Goal: Obtain resource: Download file/media

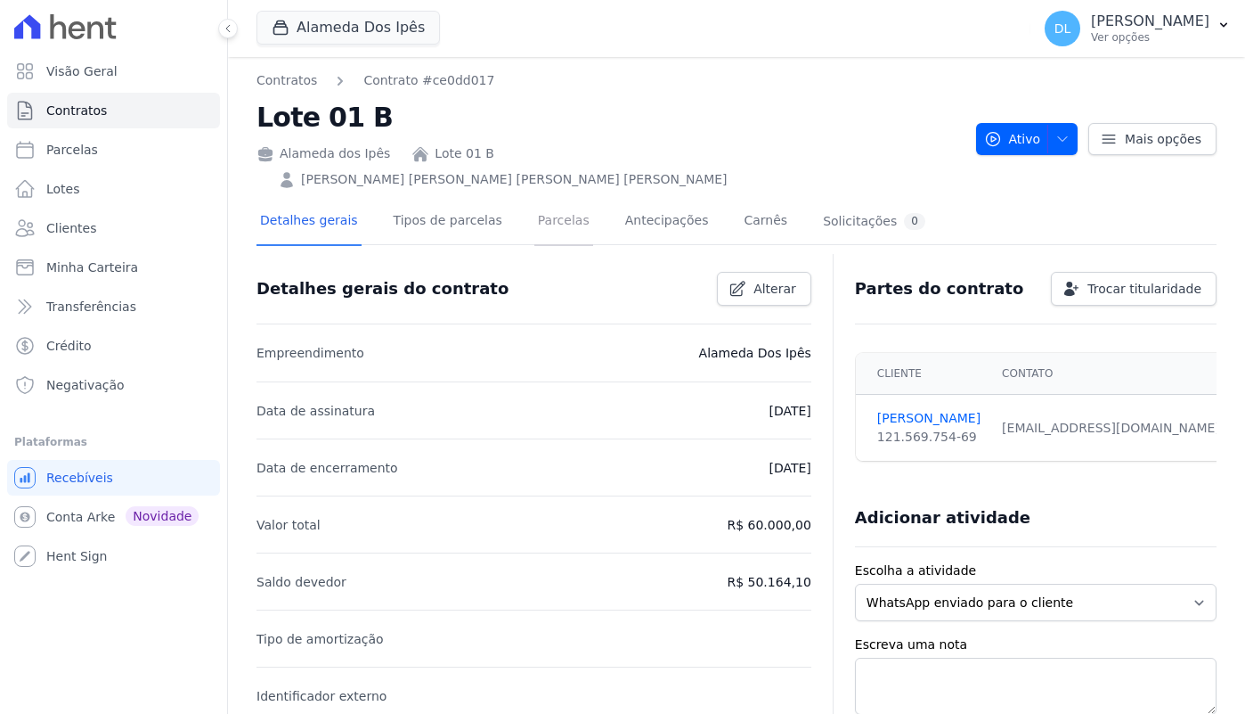
click at [574, 199] on link "Parcelas" at bounding box center [564, 222] width 59 height 47
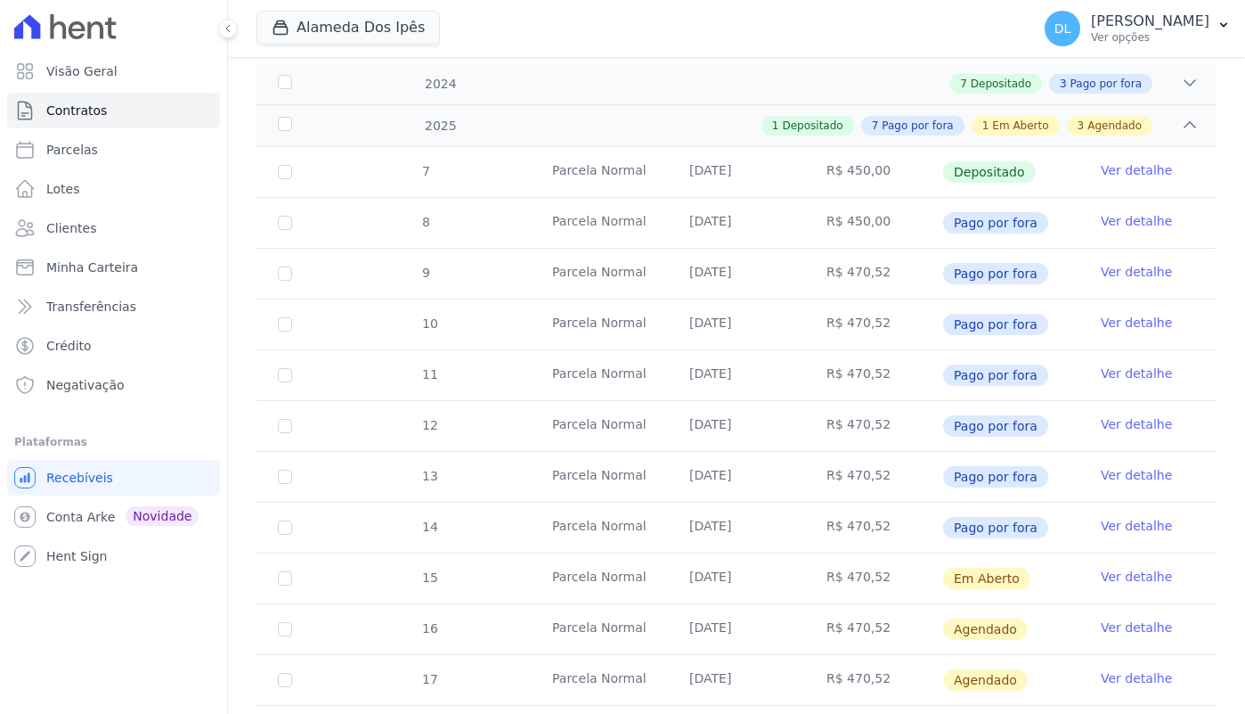
scroll to position [333, 0]
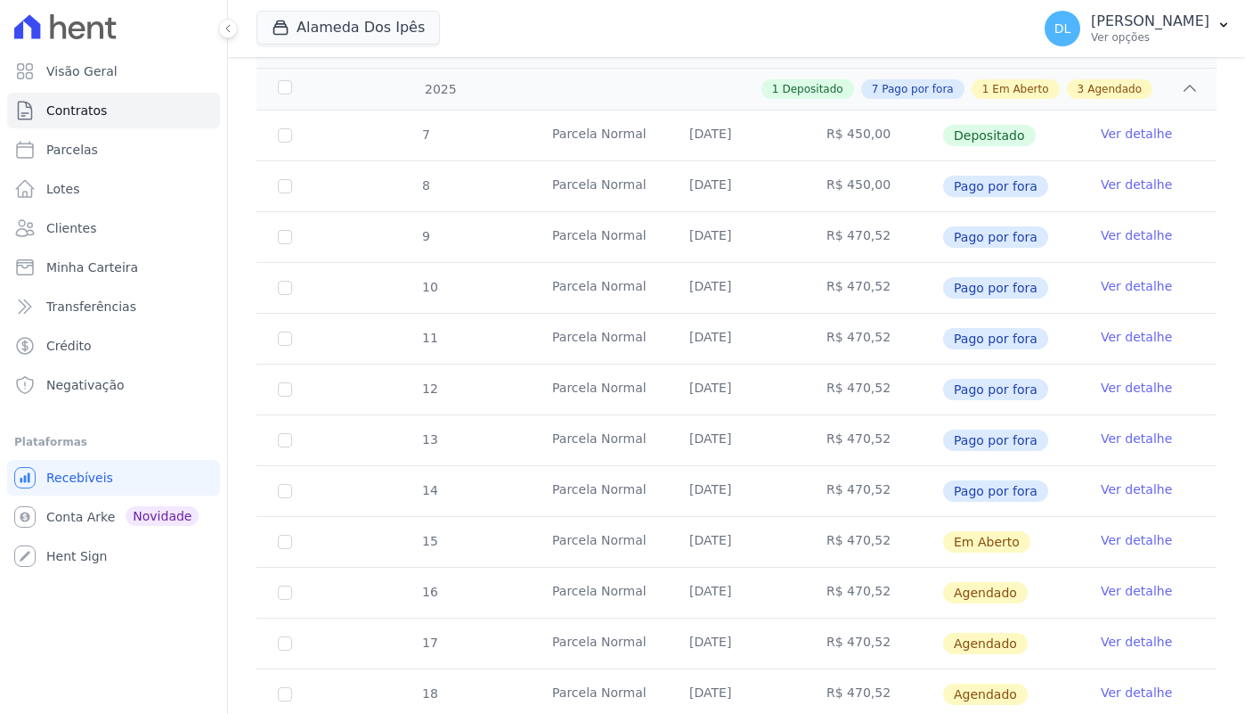
click at [1110, 531] on link "Ver detalhe" at bounding box center [1136, 540] width 71 height 18
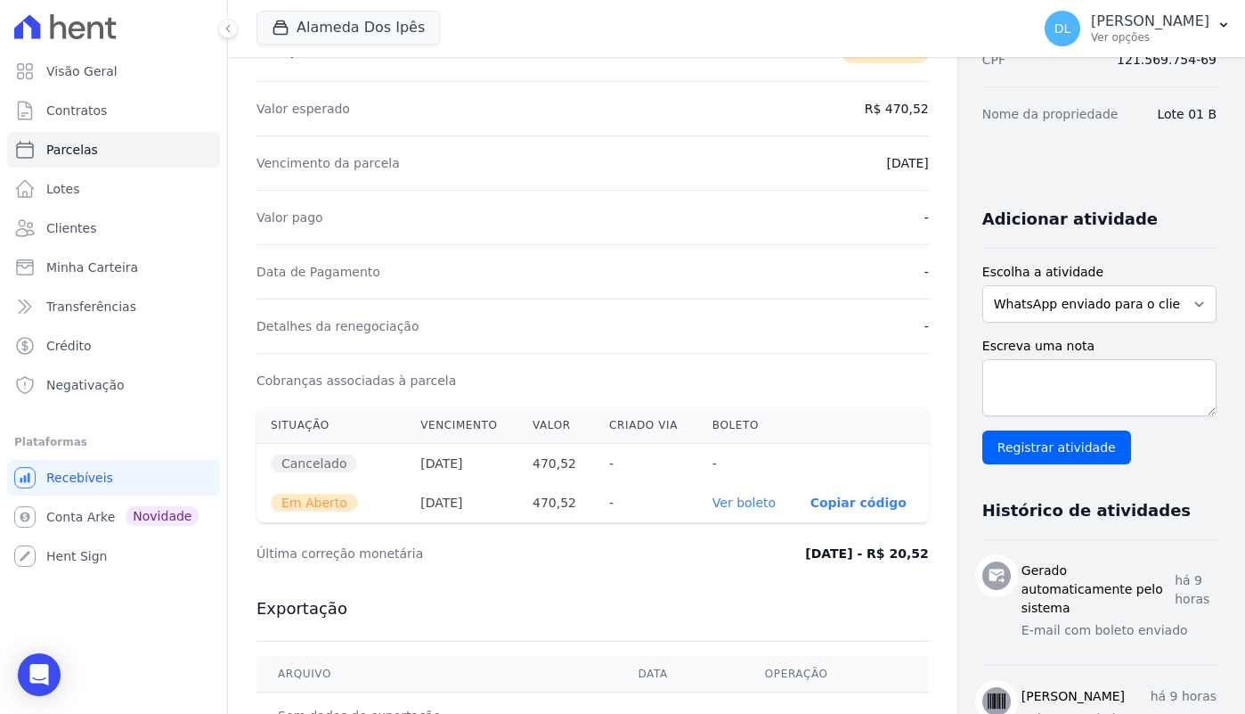
scroll to position [294, 0]
click at [733, 506] on link "Ver boleto" at bounding box center [744, 501] width 63 height 14
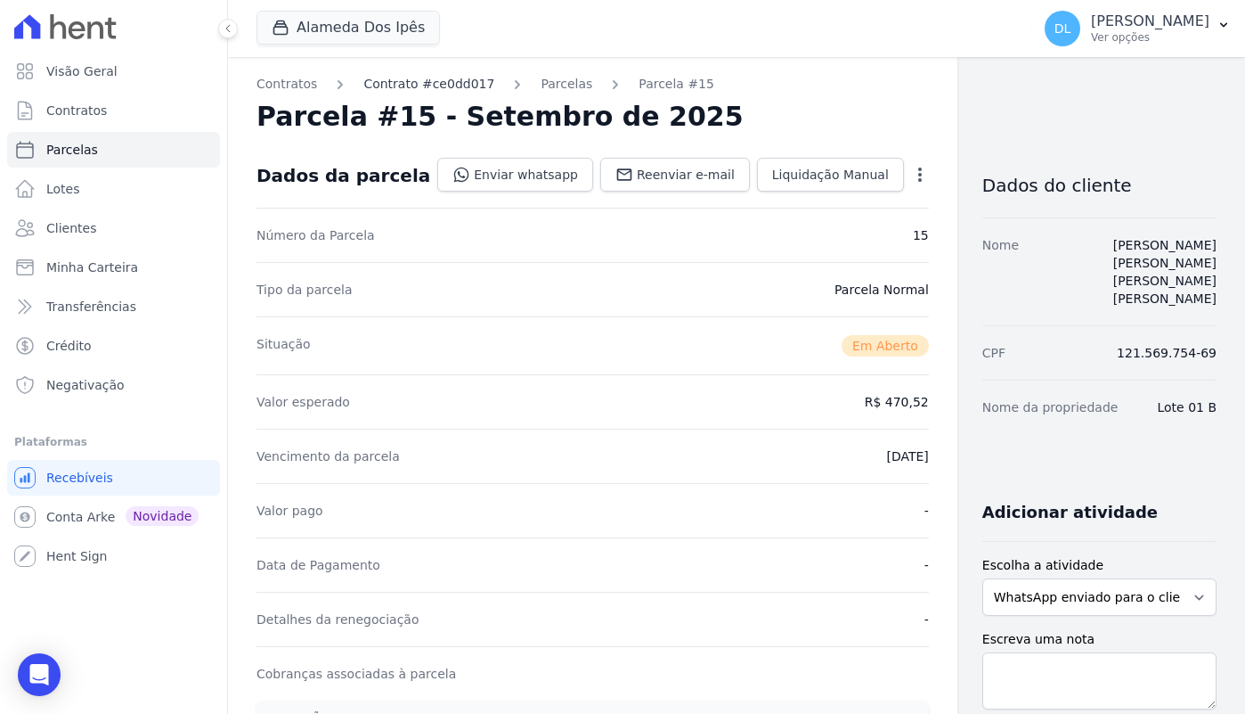
click at [451, 87] on link "Contrato #ce0dd017" at bounding box center [428, 84] width 131 height 19
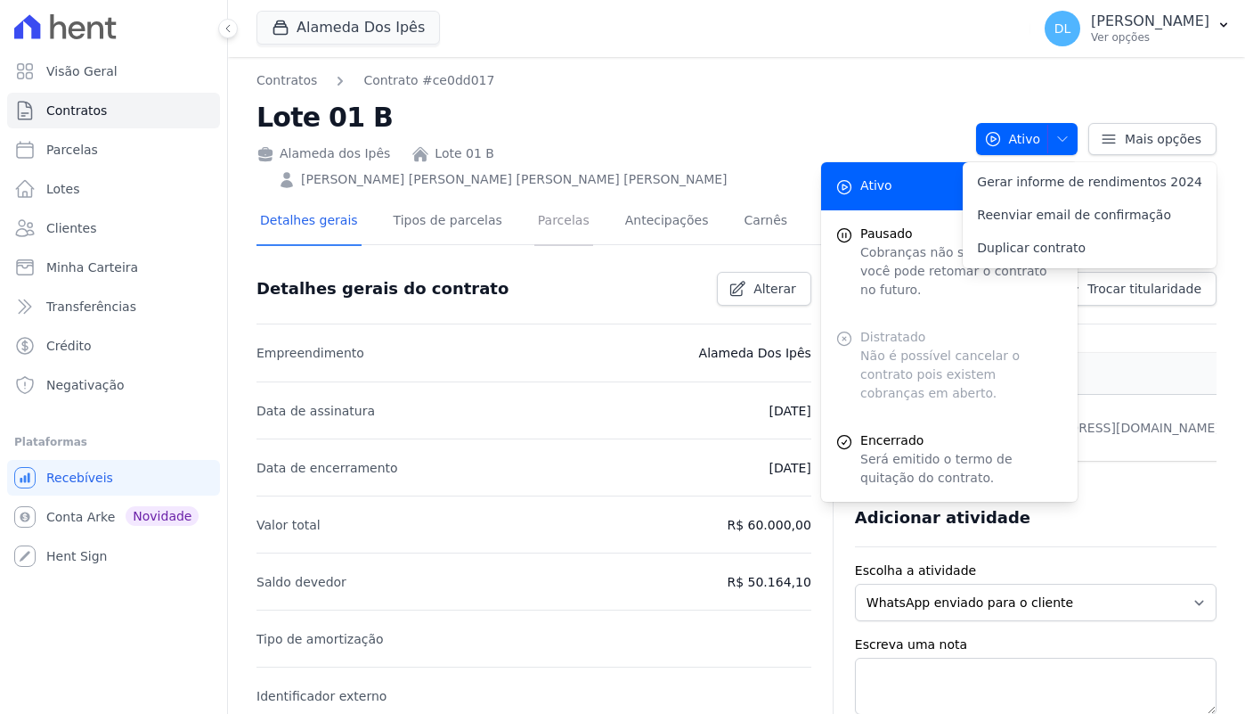
click at [567, 199] on link "Parcelas" at bounding box center [564, 222] width 59 height 47
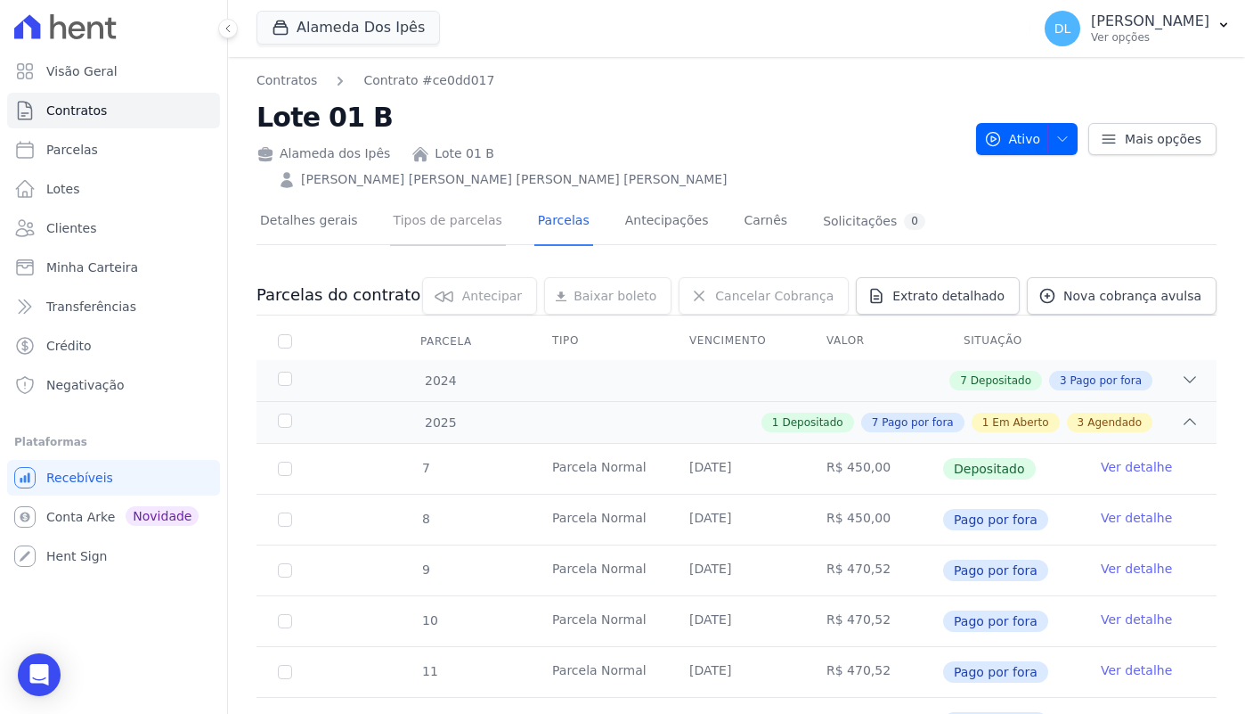
click at [461, 199] on link "Tipos de parcelas" at bounding box center [448, 222] width 116 height 47
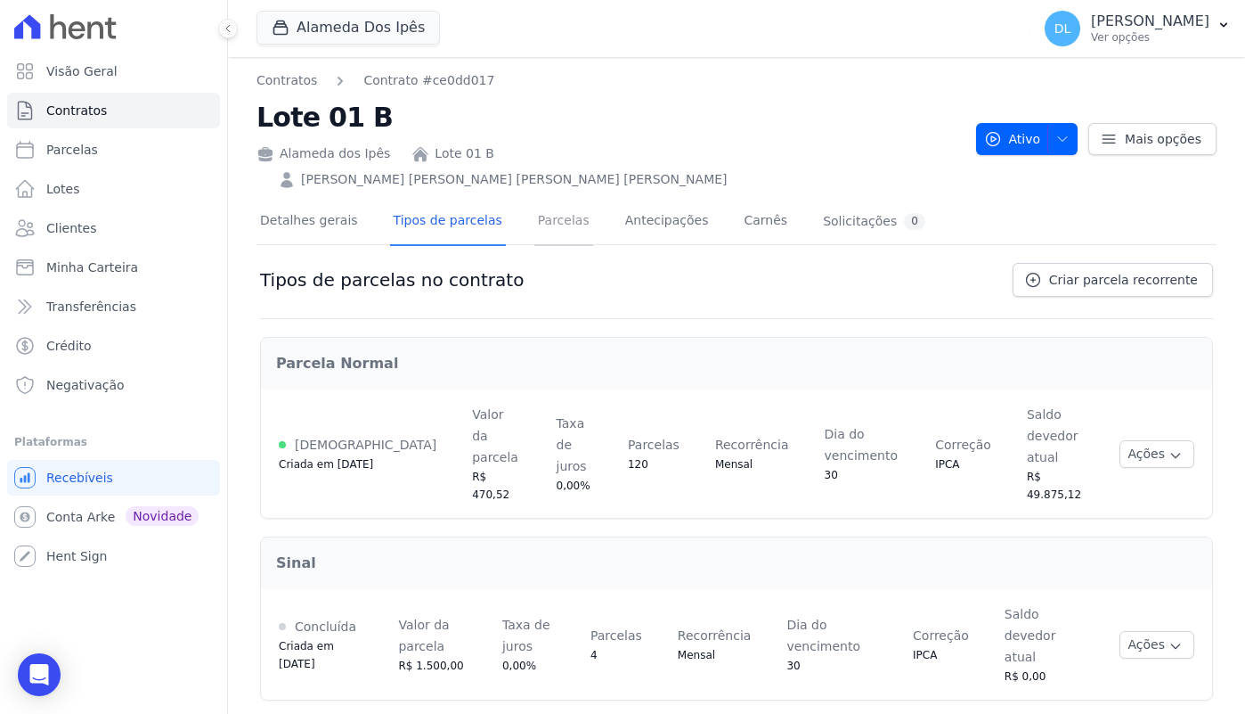
click at [551, 199] on link "Parcelas" at bounding box center [564, 222] width 59 height 47
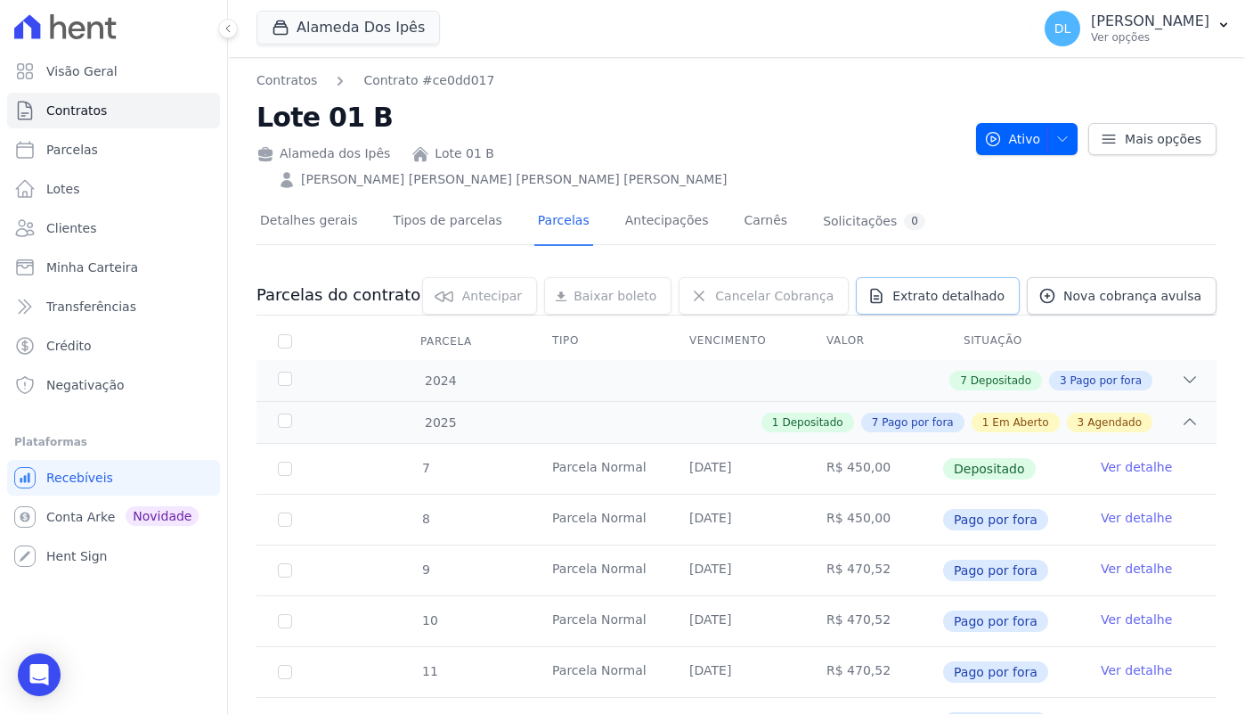
click at [975, 287] on span "Extrato detalhado" at bounding box center [949, 296] width 112 height 18
click at [1180, 316] on span "Exportar XLSX" at bounding box center [1183, 325] width 102 height 18
